Goal: Information Seeking & Learning: Learn about a topic

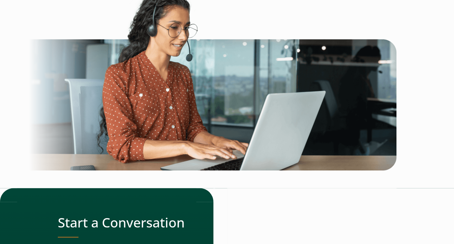
scroll to position [1432, 0]
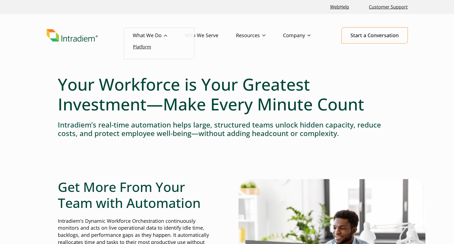
click at [144, 48] on link "Platform" at bounding box center [142, 47] width 18 height 6
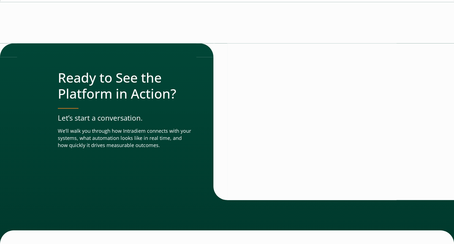
scroll to position [1937, 0]
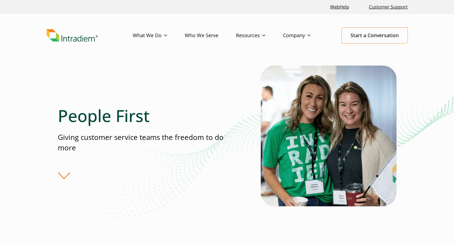
click at [67, 179] on div "People First Giving customer service teams the freedom to do more" at bounding box center [159, 143] width 203 height 74
click at [64, 174] on div "People First Giving customer service teams the freedom to do more" at bounding box center [159, 143] width 203 height 74
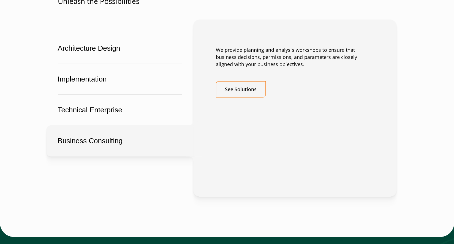
scroll to position [1349, 0]
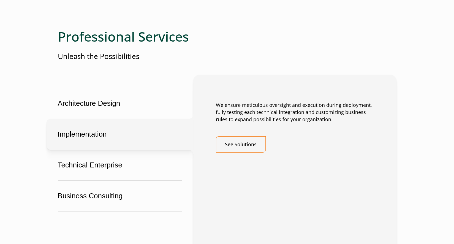
click at [122, 134] on button "Implementation" at bounding box center [120, 134] width 147 height 31
click at [132, 167] on button "Technical Enterprise" at bounding box center [120, 165] width 147 height 31
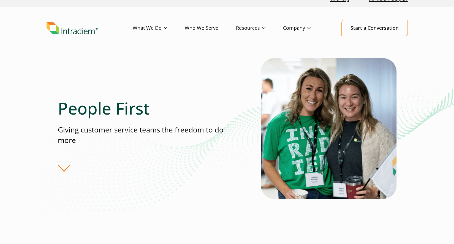
scroll to position [0, 0]
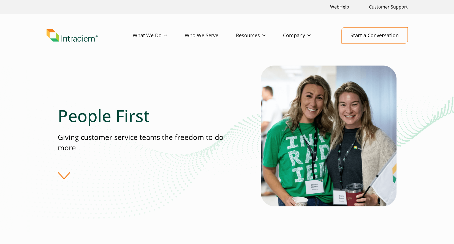
click at [68, 39] on img "Link to homepage of Intradiem" at bounding box center [72, 35] width 51 height 13
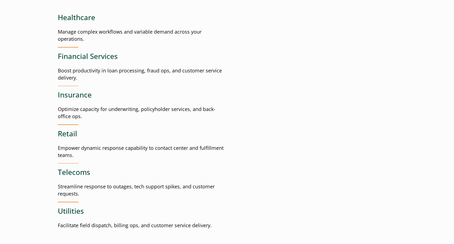
scroll to position [743, 0]
